Goal: Information Seeking & Learning: Learn about a topic

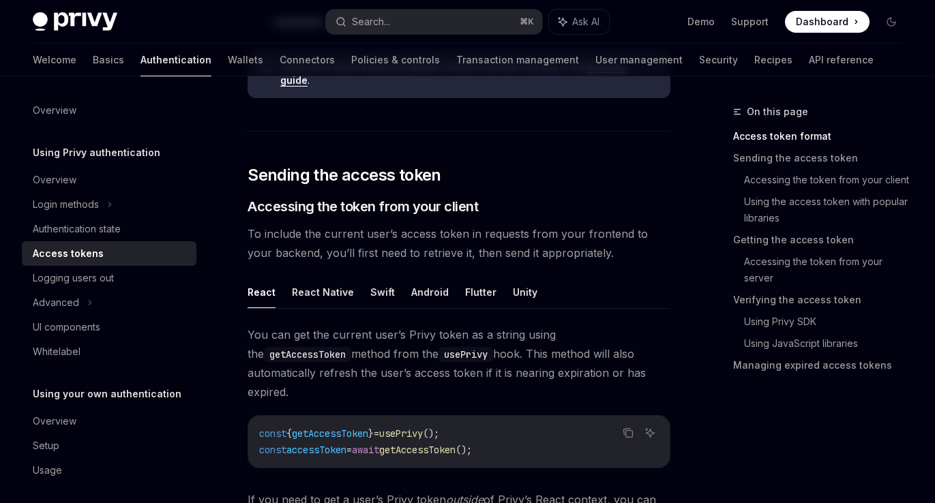
scroll to position [536, 0]
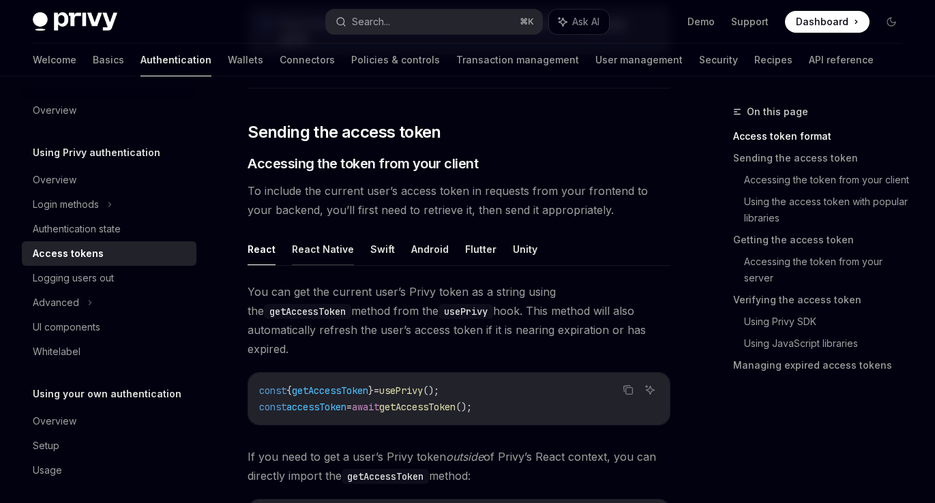
click at [325, 243] on button "React Native" at bounding box center [323, 249] width 62 height 32
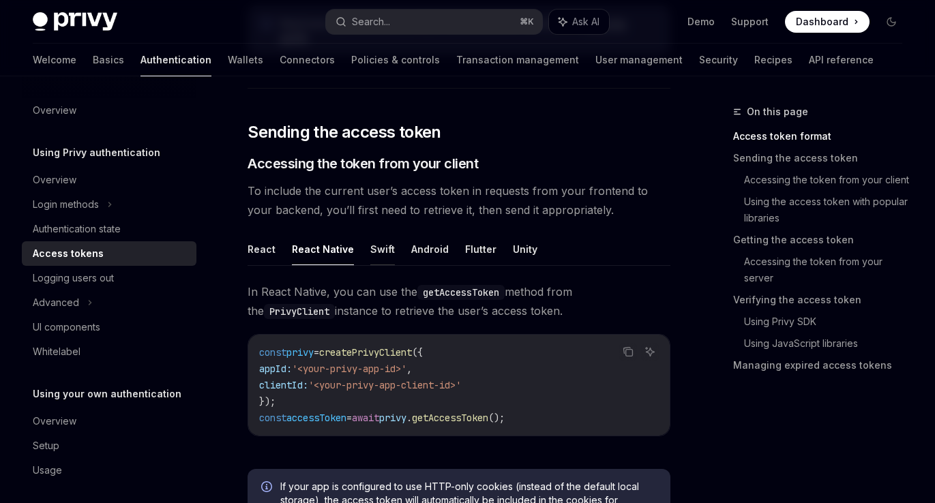
click at [377, 240] on button "Swift" at bounding box center [382, 249] width 25 height 32
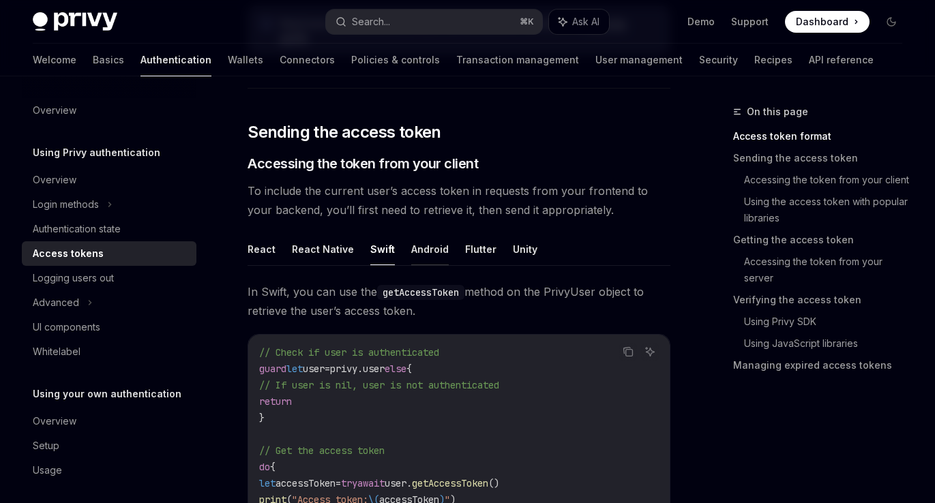
click at [440, 233] on button "Android" at bounding box center [430, 249] width 38 height 32
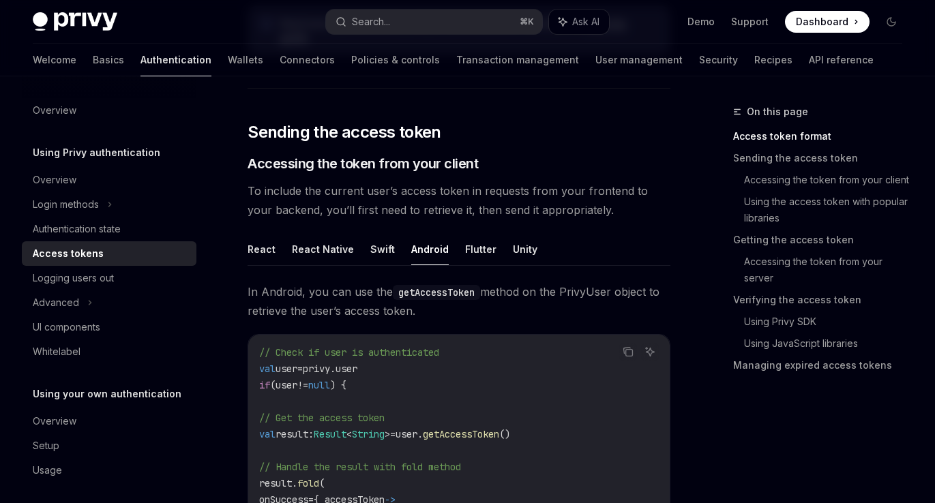
click at [490, 233] on ul "React React Native Swift Android Flutter Unity" at bounding box center [459, 249] width 423 height 33
click at [553, 233] on ul "React React Native Swift Android Flutter Unity" at bounding box center [459, 249] width 423 height 33
click at [495, 240] on ul "React React Native Swift Android Flutter Unity" at bounding box center [459, 249] width 423 height 33
click at [264, 239] on button "React" at bounding box center [262, 249] width 28 height 32
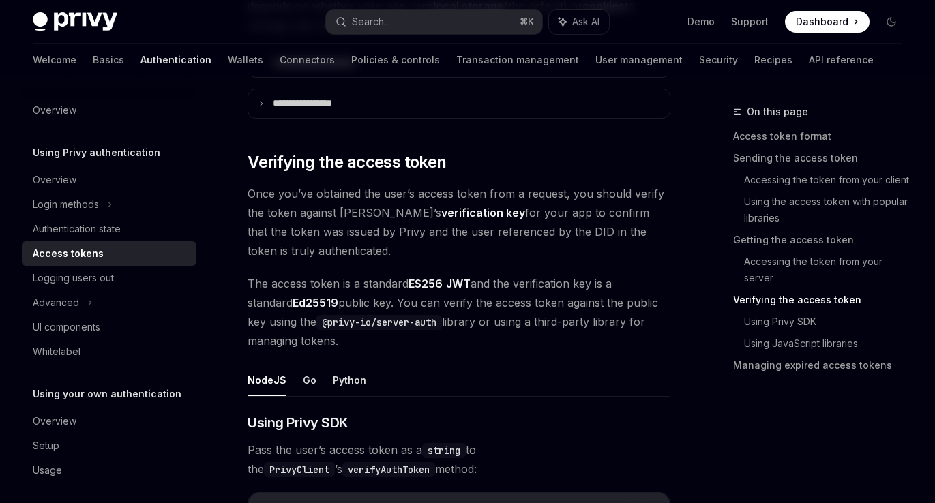
scroll to position [2166, 0]
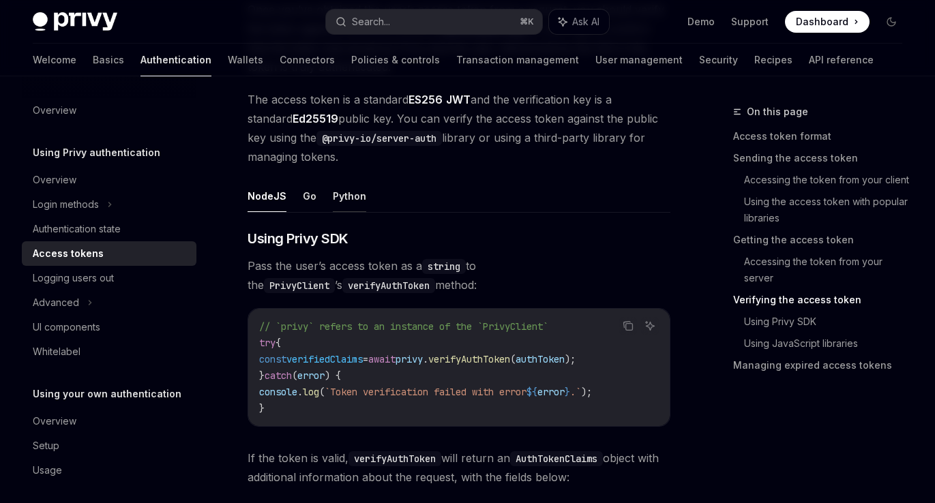
click at [347, 180] on button "Python" at bounding box center [349, 196] width 33 height 32
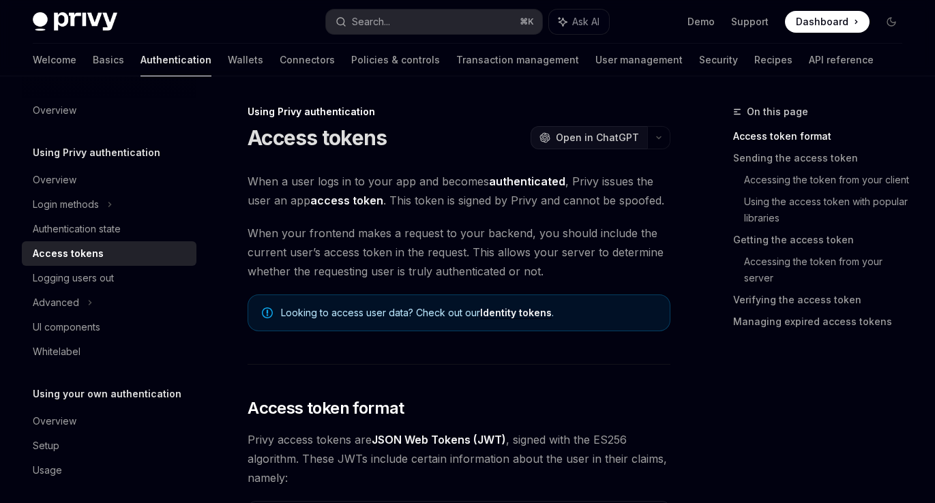
click at [593, 136] on span "Open in ChatGPT" at bounding box center [597, 138] width 83 height 14
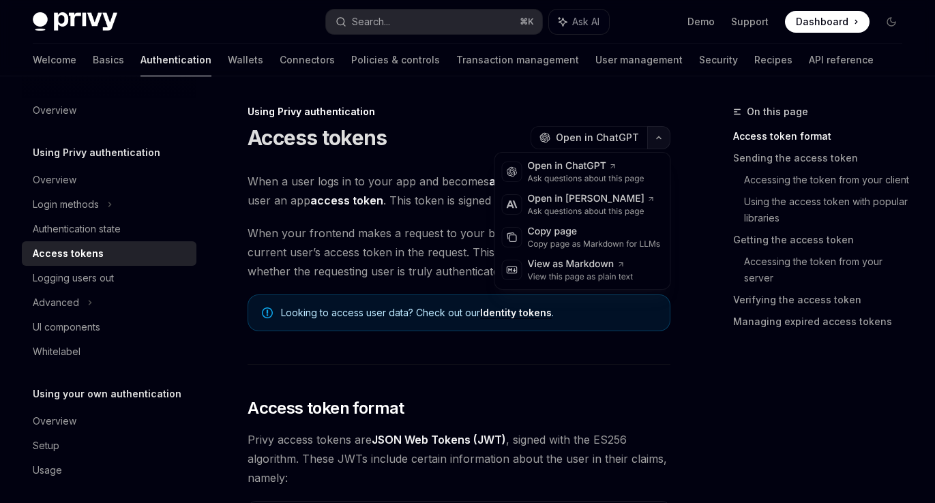
click at [661, 139] on button "button" at bounding box center [658, 137] width 23 height 23
click at [575, 233] on div "Copy page" at bounding box center [594, 232] width 133 height 14
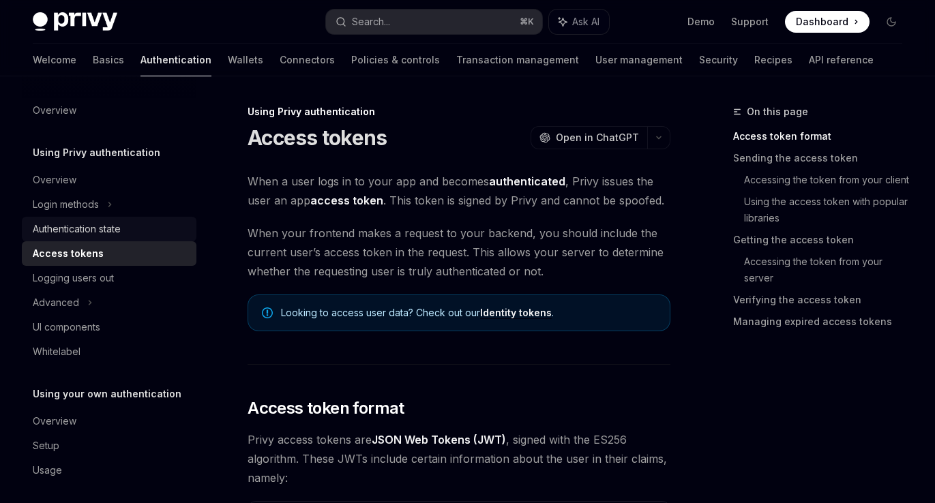
click at [105, 222] on div "Authentication state" at bounding box center [77, 229] width 88 height 16
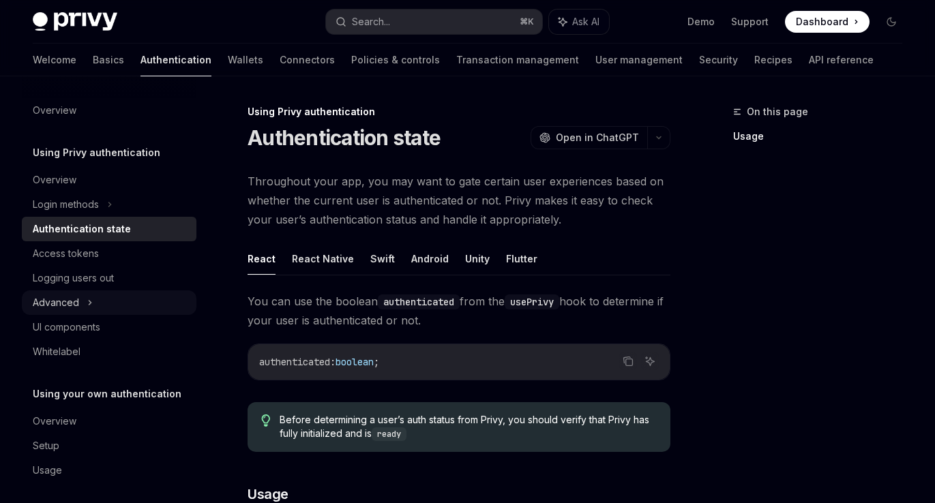
click at [102, 298] on div "Advanced" at bounding box center [109, 302] width 175 height 25
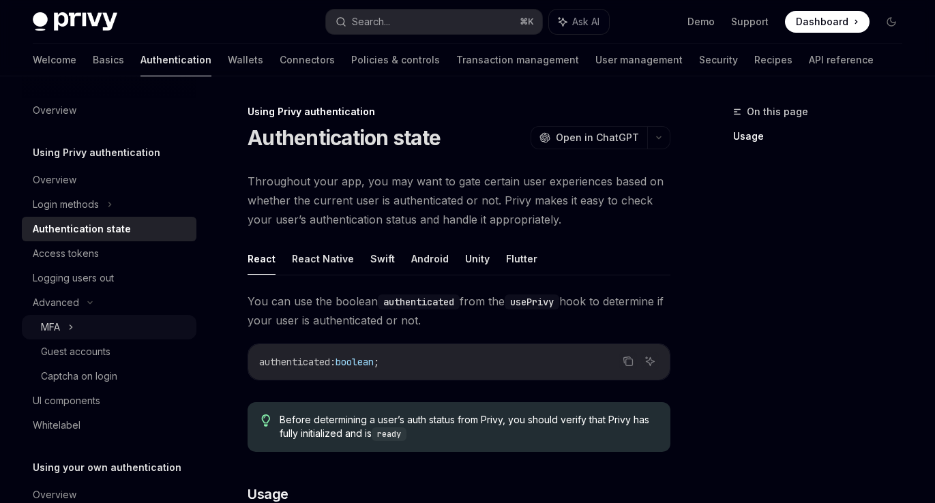
click at [95, 329] on div "MFA" at bounding box center [109, 327] width 175 height 25
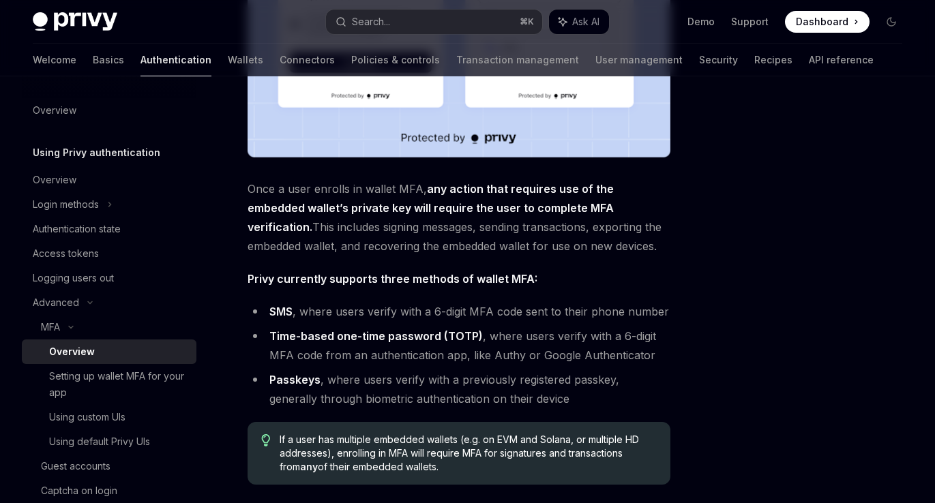
scroll to position [599, 0]
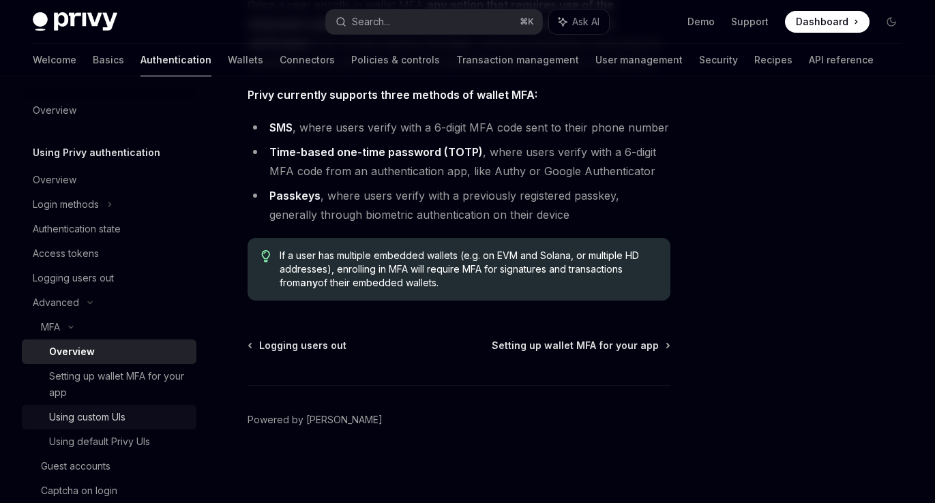
click at [104, 421] on div "Using custom UIs" at bounding box center [87, 417] width 76 height 16
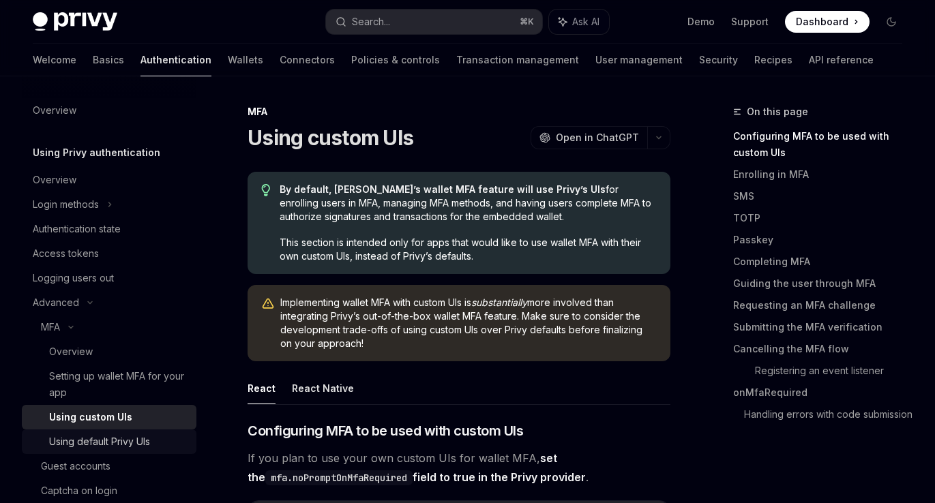
click at [106, 436] on div "Using default Privy UIs" at bounding box center [99, 442] width 101 height 16
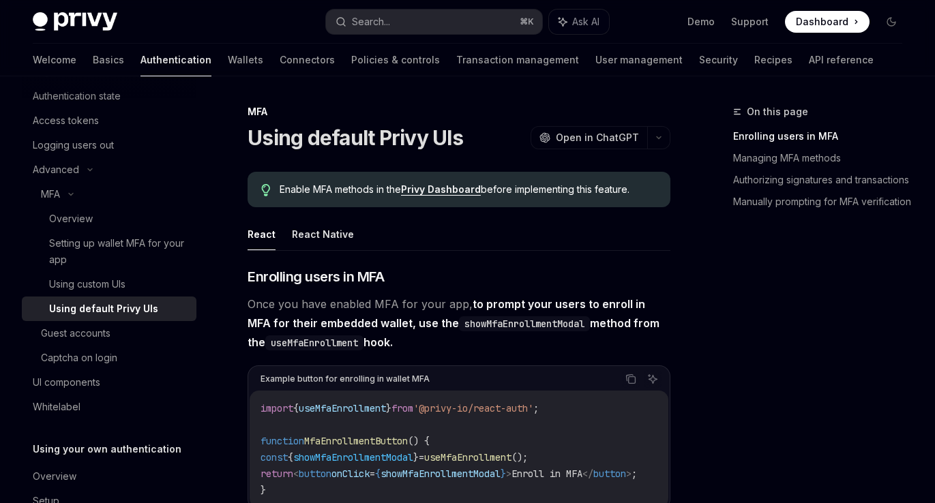
scroll to position [184, 0]
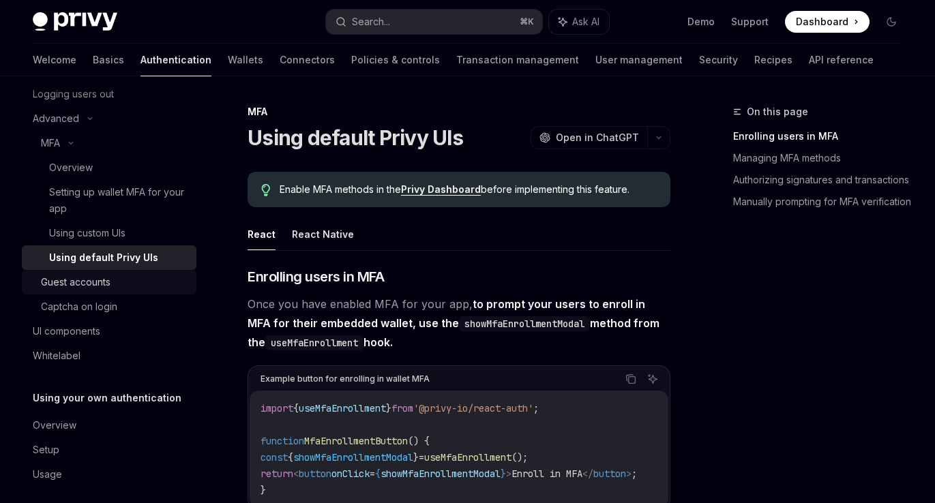
click at [120, 278] on div "Guest accounts" at bounding box center [114, 282] width 147 height 16
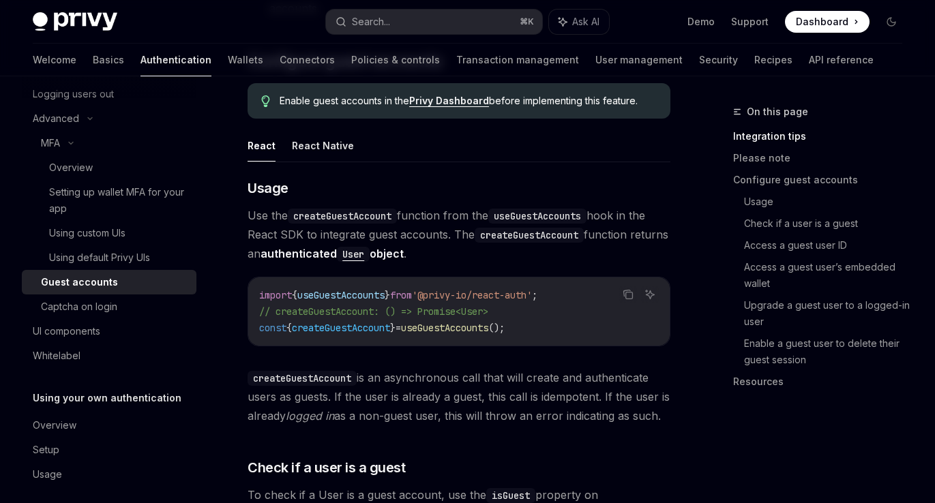
scroll to position [1164, 0]
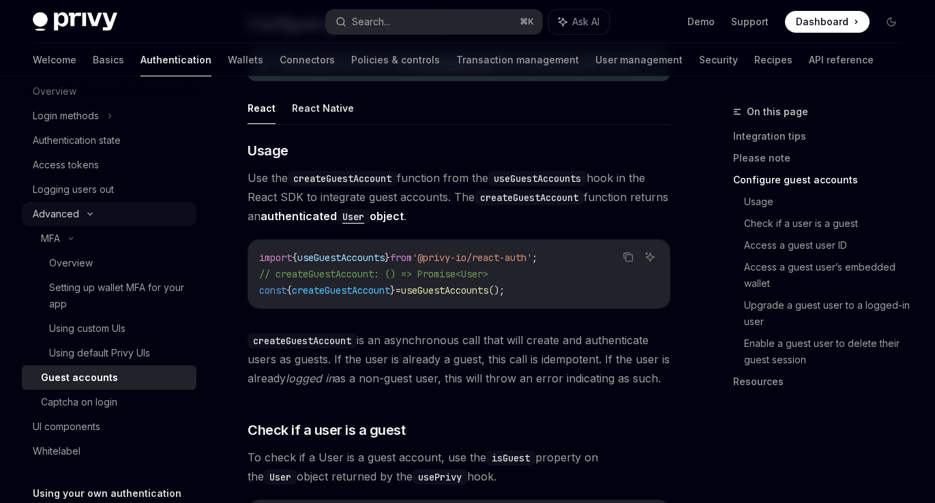
click at [125, 207] on div "Advanced" at bounding box center [109, 214] width 175 height 25
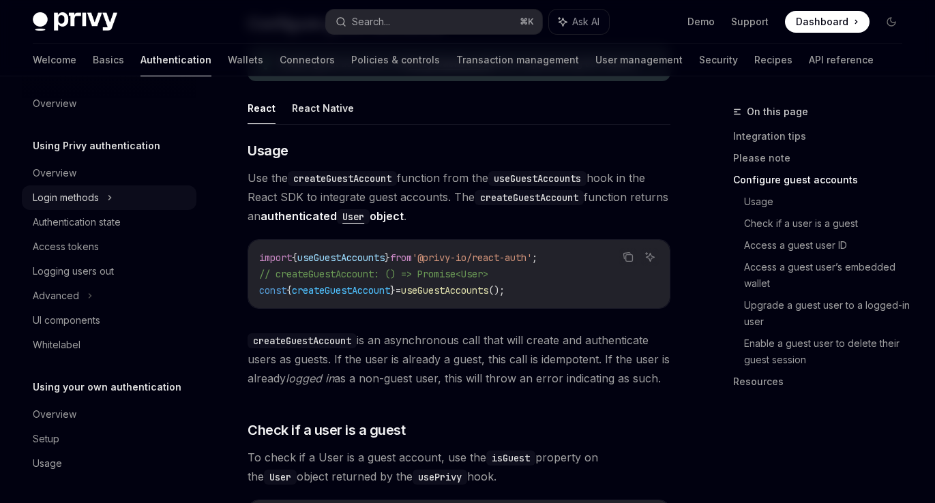
click at [126, 202] on div "Login methods" at bounding box center [109, 197] width 175 height 25
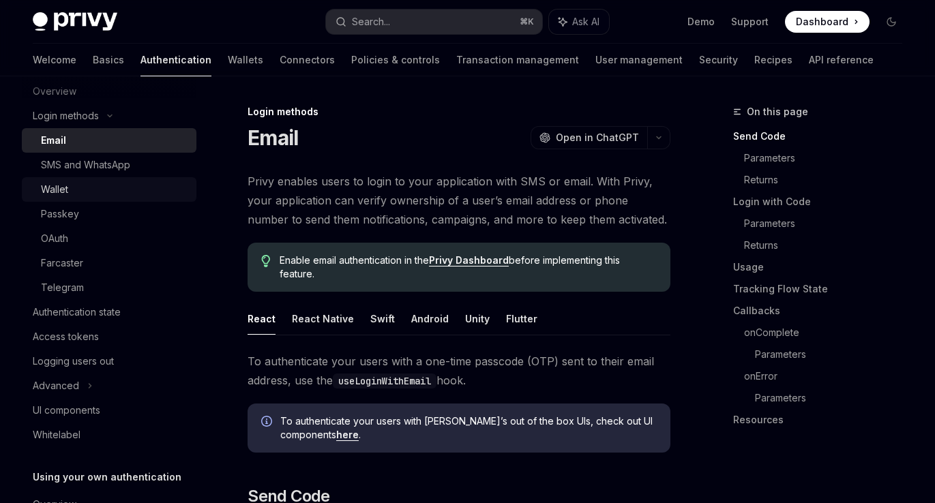
click at [119, 185] on div "Wallet" at bounding box center [114, 189] width 147 height 16
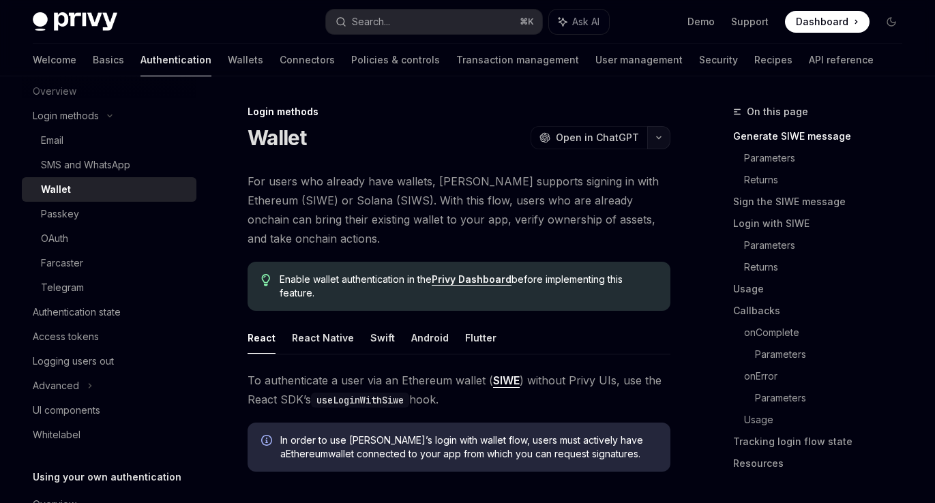
click at [662, 137] on button "button" at bounding box center [658, 137] width 23 height 23
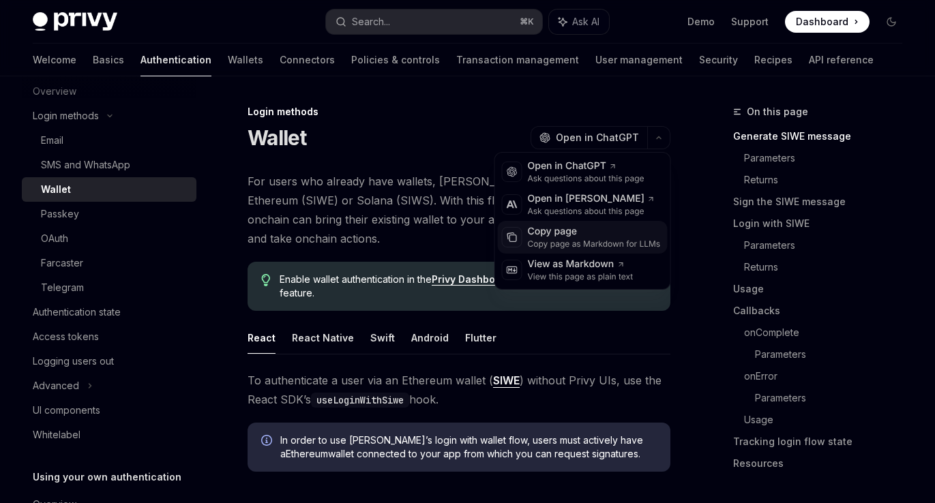
click at [571, 233] on div "Copy page" at bounding box center [594, 232] width 133 height 14
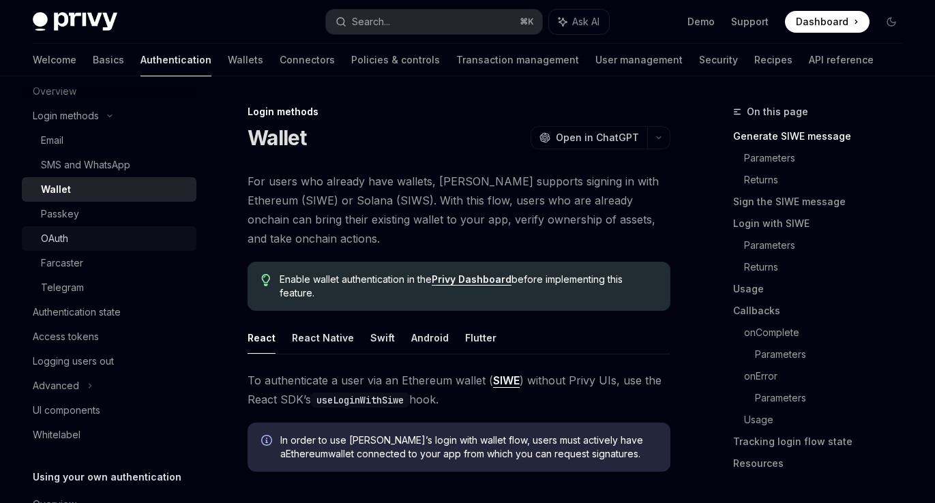
click at [70, 237] on div "OAuth" at bounding box center [114, 238] width 147 height 16
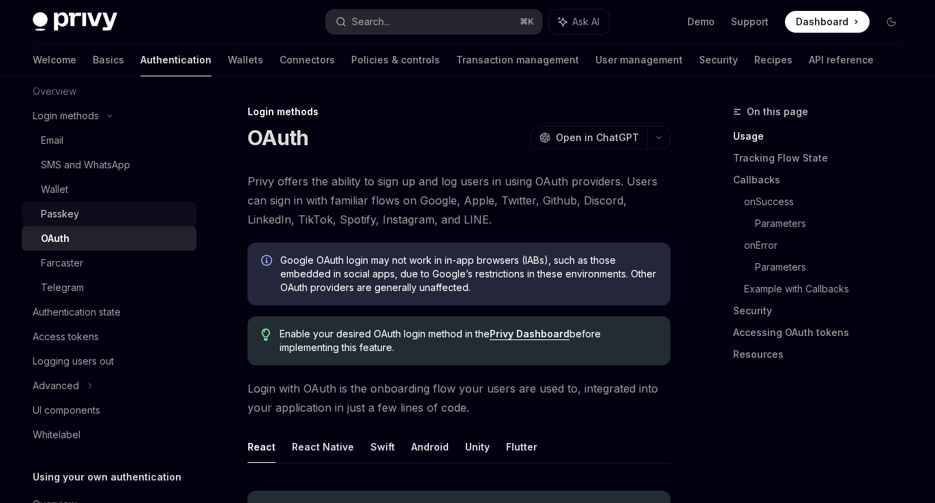
click at [81, 219] on div "Passkey" at bounding box center [114, 214] width 147 height 16
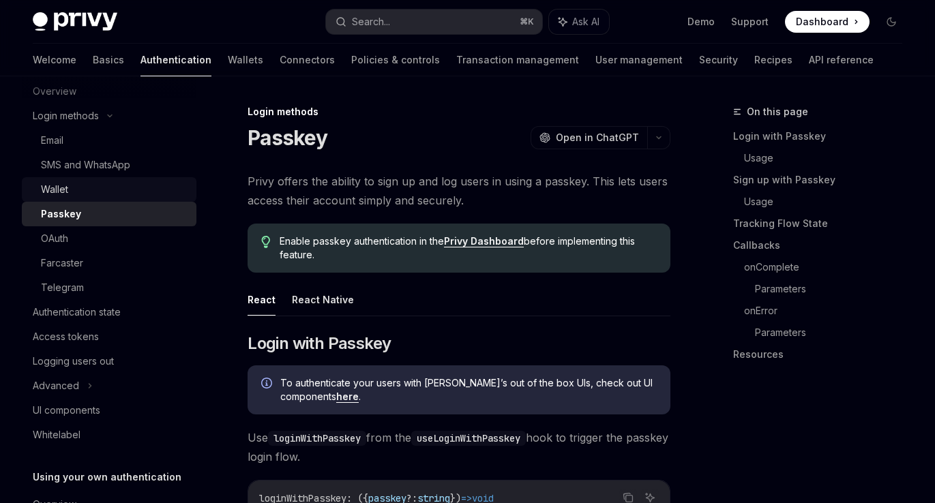
click at [83, 190] on div "Wallet" at bounding box center [114, 189] width 147 height 16
type textarea "*"
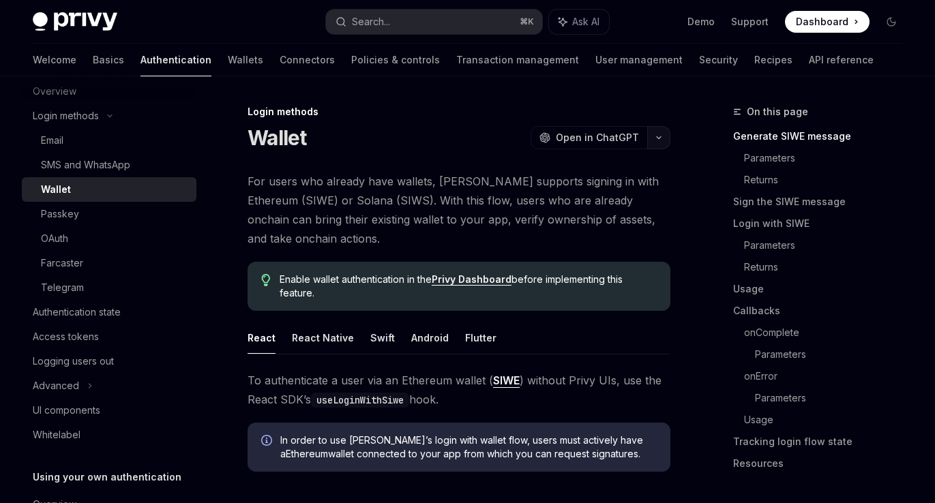
click at [658, 136] on icon "button" at bounding box center [658, 137] width 16 height 5
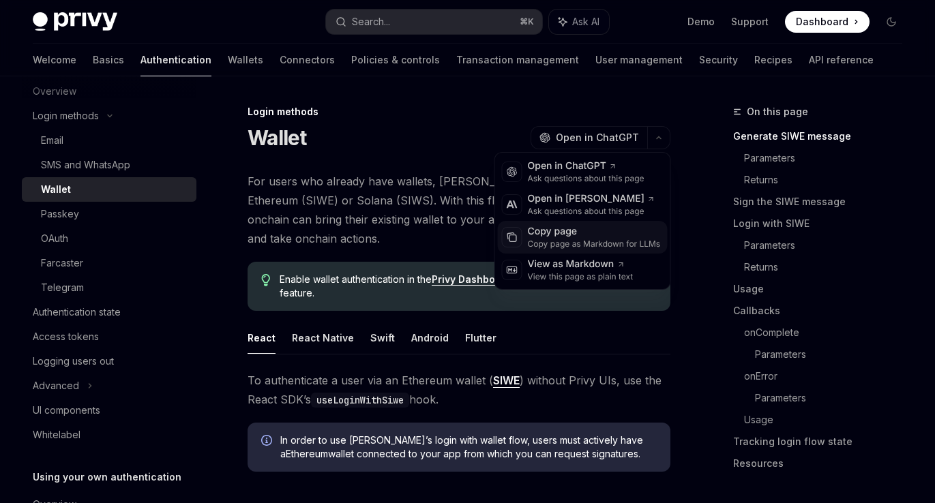
click at [573, 244] on div "Copy page as Markdown for LLMs" at bounding box center [594, 244] width 133 height 11
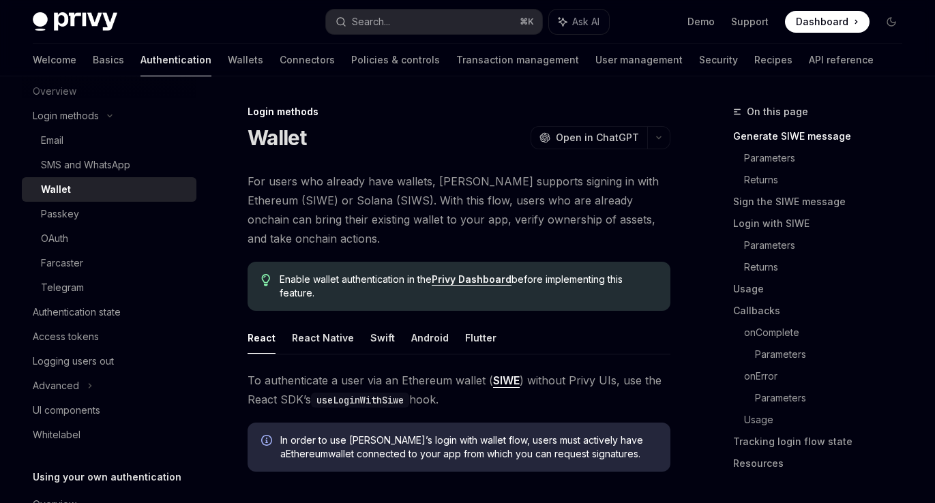
scroll to position [70, 0]
